Goal: Task Accomplishment & Management: Use online tool/utility

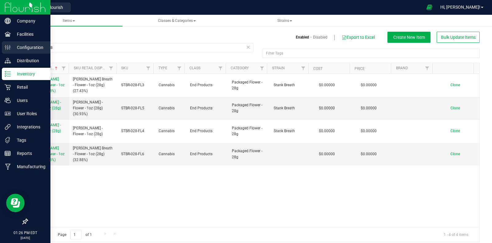
drag, startPoint x: 60, startPoint y: 47, endPoint x: 3, endPoint y: 44, distance: 56.4
click at [3, 44] on div "Company Facilities Configuration Distribution Inventory Retail Users User Roles…" at bounding box center [246, 121] width 492 height 243
type input "THMI-028"
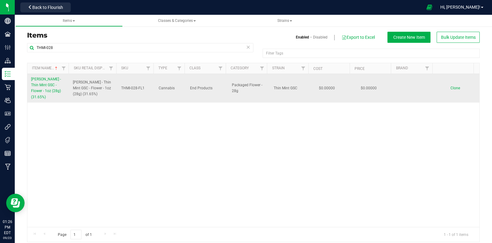
drag, startPoint x: 29, startPoint y: 74, endPoint x: 66, endPoint y: 90, distance: 40.3
click at [66, 90] on td "[PERSON_NAME] - Thin Mint GSC - Flower - 1oz (28g) (31.65%)" at bounding box center [48, 88] width 42 height 29
copy span "[PERSON_NAME] - Thin Mint GSC - Flower - 1oz (28g) (31.65%)"
click at [451, 86] on span "Clone" at bounding box center [456, 88] width 10 height 4
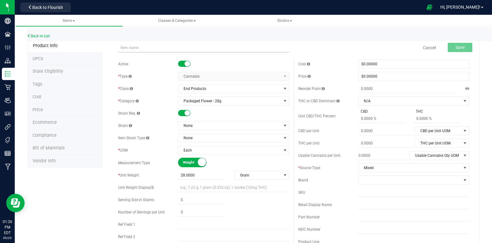
click at [161, 46] on input "text" at bounding box center [203, 47] width 171 height 9
drag, startPoint x: 183, startPoint y: 113, endPoint x: 181, endPoint y: 87, distance: 25.6
click at [185, 113] on small at bounding box center [188, 113] width 6 height 6
click at [198, 48] on input "[PERSON_NAME] - Thin Mint GSC - Flower - 1oz (28g) (31.65%)" at bounding box center [203, 47] width 171 height 9
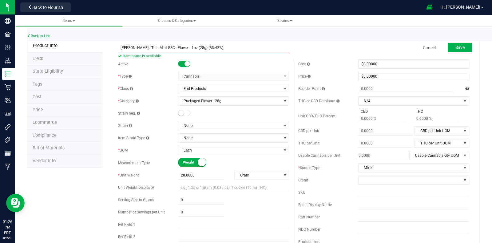
drag, startPoint x: 222, startPoint y: 48, endPoint x: 105, endPoint y: 49, distance: 117.5
type input "[PERSON_NAME] - Thin Mint GSC - Flower - 1oz (28g) (33.42%)"
drag, startPoint x: 374, startPoint y: 205, endPoint x: 373, endPoint y: 200, distance: 5.7
click at [374, 205] on input "text" at bounding box center [413, 204] width 111 height 9
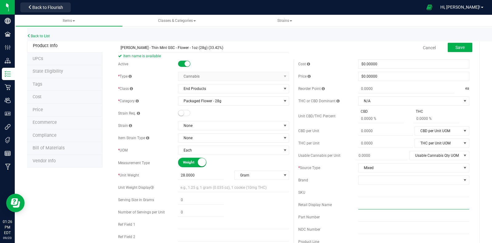
paste input "[PERSON_NAME] - Thin Mint GSC - Flower - 1oz (28g) (33.42%)"
type input "[PERSON_NAME] - Thin Mint GSC - Flower - 1oz (28g) (33.42%)"
click at [372, 187] on div "Cost $0.00000 0 Price $0.00000 0 Reorder Point ea THC or CBD Dominant" at bounding box center [384, 180] width 180 height 243
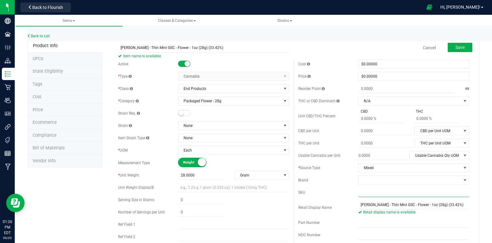
click at [396, 192] on input "text" at bounding box center [413, 192] width 111 height 9
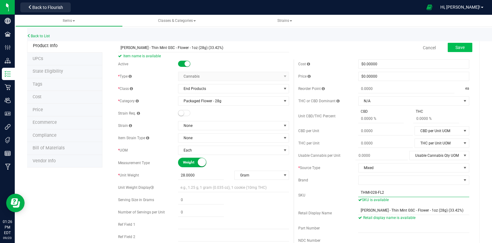
type input "THMI-028-FL2"
click at [457, 48] on span "Save" at bounding box center [459, 47] width 9 height 5
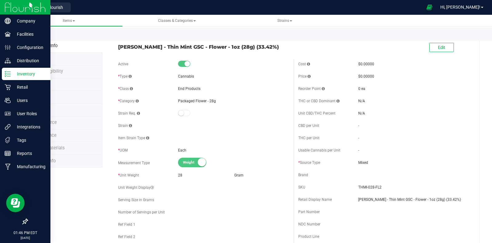
click at [9, 73] on icon at bounding box center [8, 74] width 6 height 6
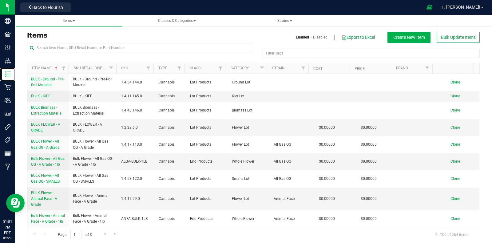
click at [0, 68] on link "Inventory" at bounding box center [7, 74] width 15 height 13
click at [148, 35] on h3 "Items" at bounding box center [138, 35] width 222 height 7
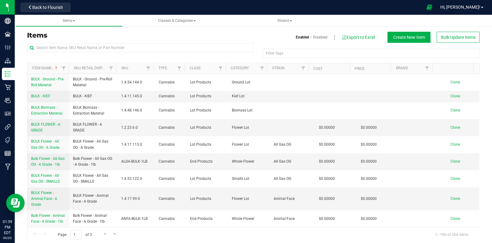
click at [141, 42] on div "Items Enabled Disabled Export to Excel Create New Item Bulk Update Items" at bounding box center [253, 37] width 462 height 11
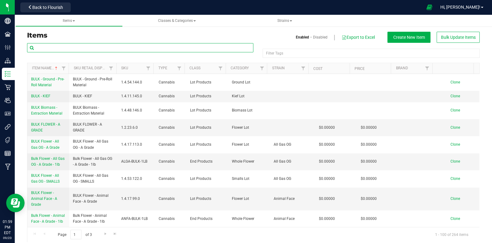
click at [149, 49] on input "text" at bounding box center [140, 47] width 226 height 9
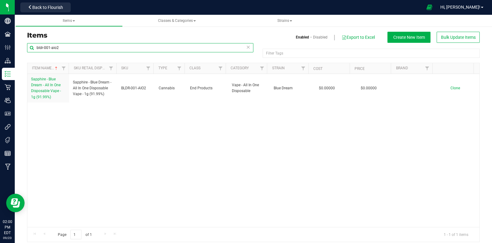
drag, startPoint x: 34, startPoint y: 49, endPoint x: 19, endPoint y: 49, distance: 14.8
click at [19, 49] on div "Items Enabled Disabled Export to Excel Create New Item Bulk Update Items bldr-0…" at bounding box center [253, 133] width 477 height 230
type input "bldr-001-aio2"
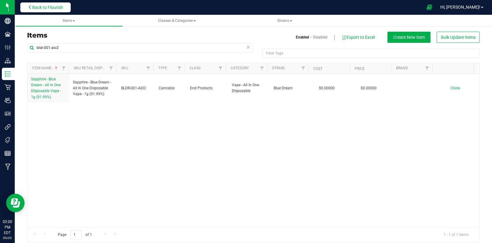
click at [54, 9] on span "Back to Flourish" at bounding box center [47, 7] width 31 height 5
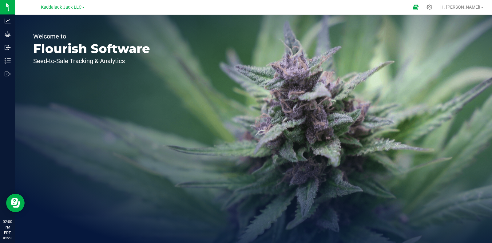
click at [83, 8] on span at bounding box center [83, 7] width 2 height 1
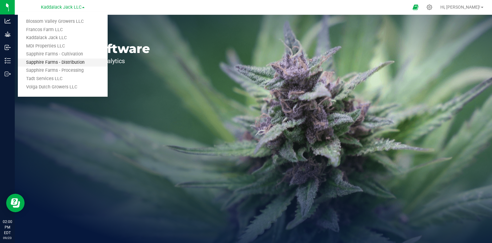
click at [78, 62] on link "Sapphire Farms - Distribution" at bounding box center [63, 62] width 90 height 8
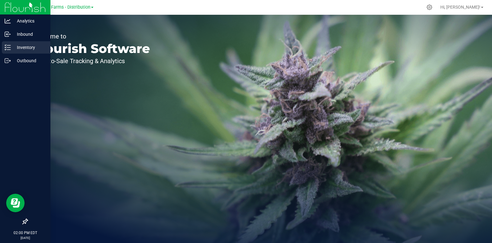
click at [3, 50] on div "Inventory" at bounding box center [26, 47] width 49 height 12
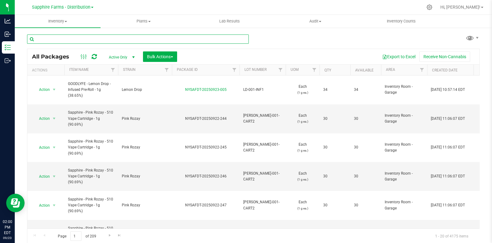
click at [117, 39] on input "text" at bounding box center [138, 38] width 222 height 9
paste input "bldr-001-aio2"
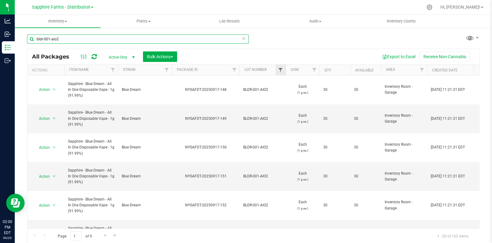
type input "bldr-001-aio2"
click at [281, 70] on span "Filter" at bounding box center [280, 69] width 5 height 5
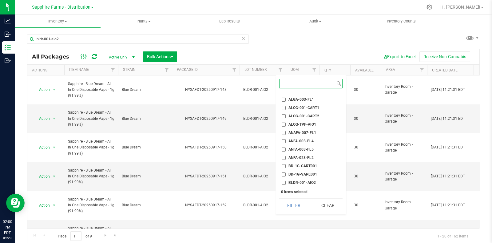
scroll to position [77, 0]
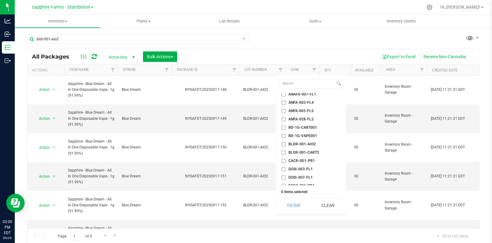
click at [307, 141] on li "BLDR-001-AIO2" at bounding box center [310, 144] width 63 height 6
click at [303, 145] on span "BLDR-001-AIO2" at bounding box center [301, 144] width 27 height 4
click at [286, 145] on input "BLDR-001-AIO2" at bounding box center [284, 144] width 4 height 4
checkbox input "true"
click at [300, 201] on button "Filter" at bounding box center [294, 205] width 30 height 14
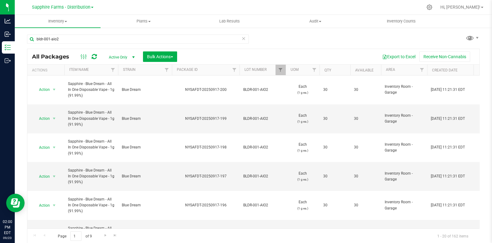
click at [241, 38] on icon at bounding box center [243, 37] width 4 height 7
click at [322, 69] on th "Qty" at bounding box center [335, 70] width 31 height 11
click at [92, 8] on span at bounding box center [92, 7] width 2 height 1
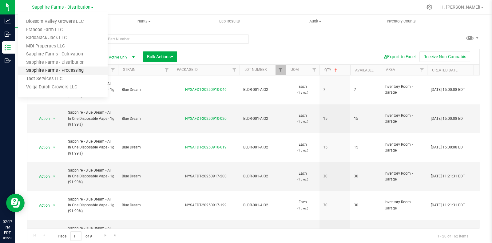
click at [85, 68] on link "Sapphire Farms - Processing" at bounding box center [63, 70] width 90 height 8
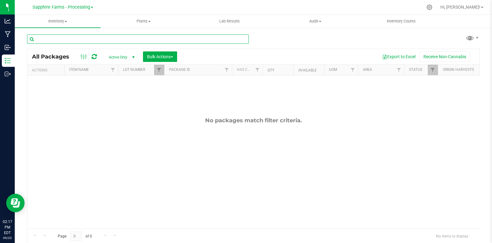
click at [143, 39] on input "text" at bounding box center [138, 38] width 222 height 9
type input "THIN MINT"
click at [161, 70] on span "Filter" at bounding box center [159, 69] width 5 height 5
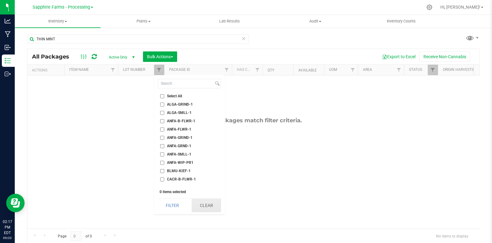
click at [206, 206] on button "Clear" at bounding box center [207, 205] width 30 height 14
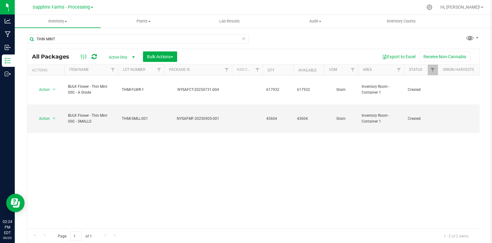
click at [135, 136] on div "Action Action Adjust qty Create package Edit attributes Global inventory Locate…" at bounding box center [253, 151] width 452 height 153
click at [476, 9] on span "Hi, [PERSON_NAME]!" at bounding box center [460, 7] width 40 height 5
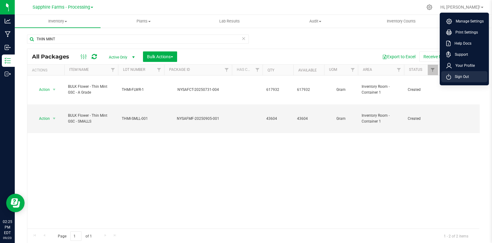
click at [461, 72] on li "Sign Out" at bounding box center [464, 76] width 46 height 11
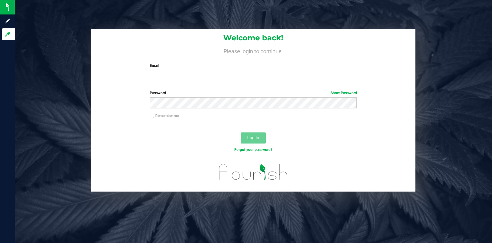
click at [189, 76] on input "Email" at bounding box center [253, 75] width 207 height 11
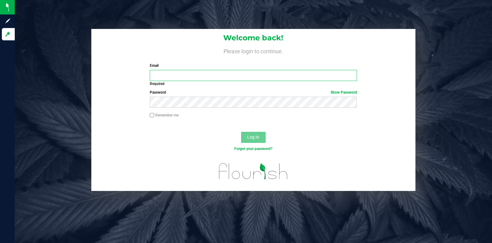
type input "[EMAIL_ADDRESS][DOMAIN_NAME]"
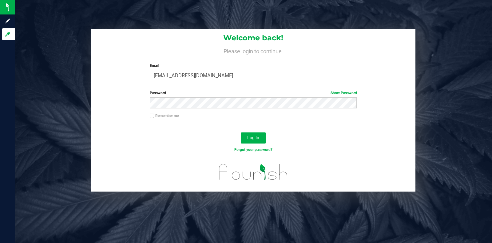
click at [170, 116] on label "Remember me" at bounding box center [164, 116] width 29 height 6
click at [154, 116] on input "Remember me" at bounding box center [152, 115] width 4 height 4
checkbox input "true"
click at [247, 139] on span "Log In" at bounding box center [253, 137] width 12 height 5
